Goal: Task Accomplishment & Management: Manage account settings

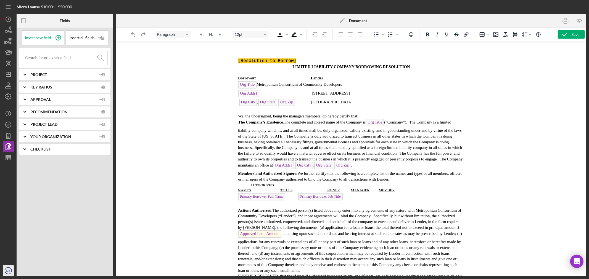
click at [7, 272] on text "MK" at bounding box center [8, 271] width 4 height 3
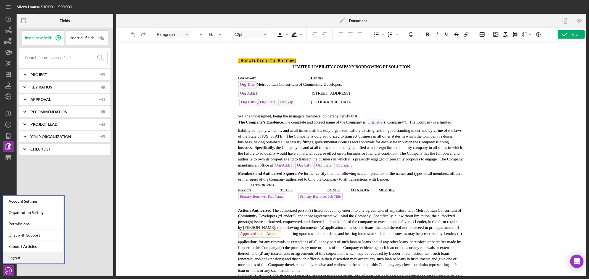
click at [24, 259] on link "Logout" at bounding box center [33, 257] width 61 height 11
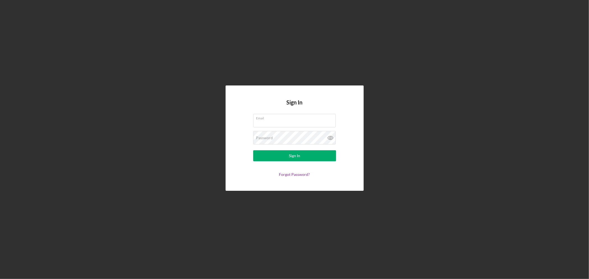
type input "[EMAIL_ADDRESS][DOMAIN_NAME]"
